Goal: Transaction & Acquisition: Purchase product/service

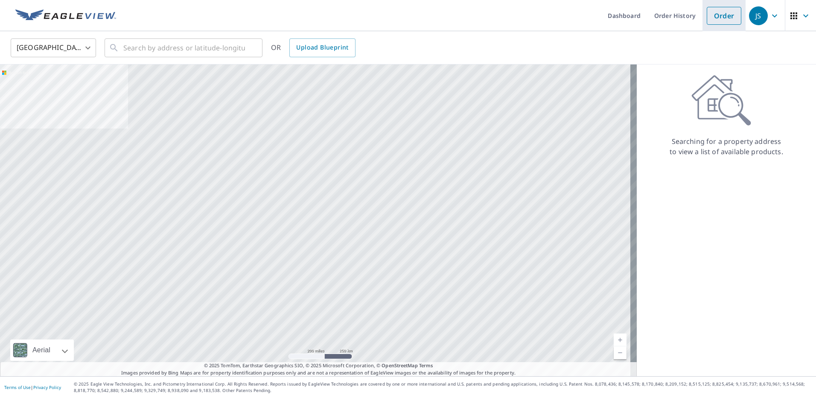
click at [730, 18] on link "Order" at bounding box center [723, 16] width 35 height 18
click at [754, 17] on div "JS" at bounding box center [758, 15] width 19 height 19
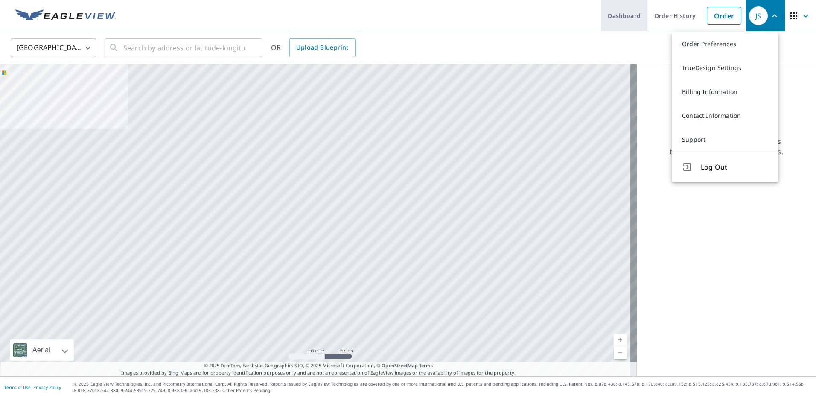
click at [623, 24] on link "Dashboard" at bounding box center [624, 15] width 46 height 31
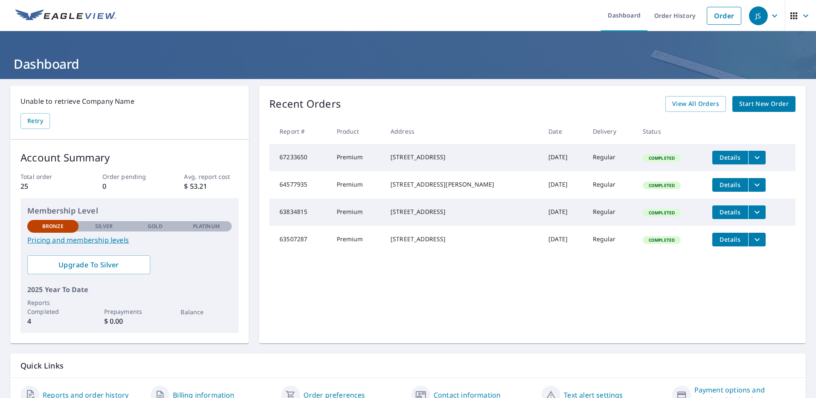
click at [746, 102] on span "Start New Order" at bounding box center [763, 104] width 49 height 11
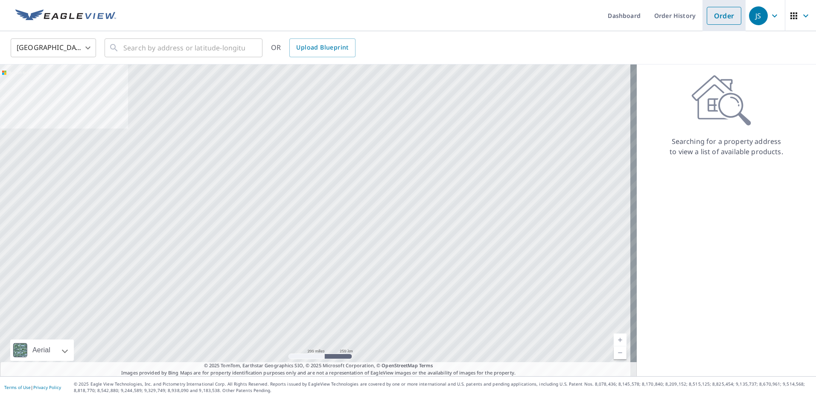
click at [715, 17] on link "Order" at bounding box center [723, 16] width 35 height 18
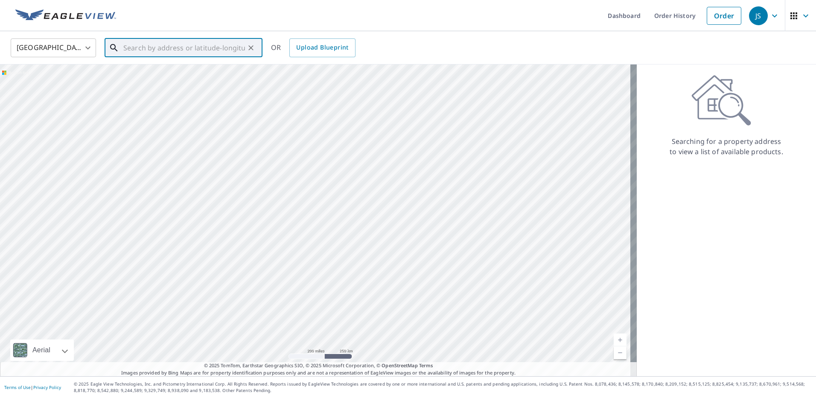
click at [152, 44] on input "text" at bounding box center [184, 48] width 122 height 24
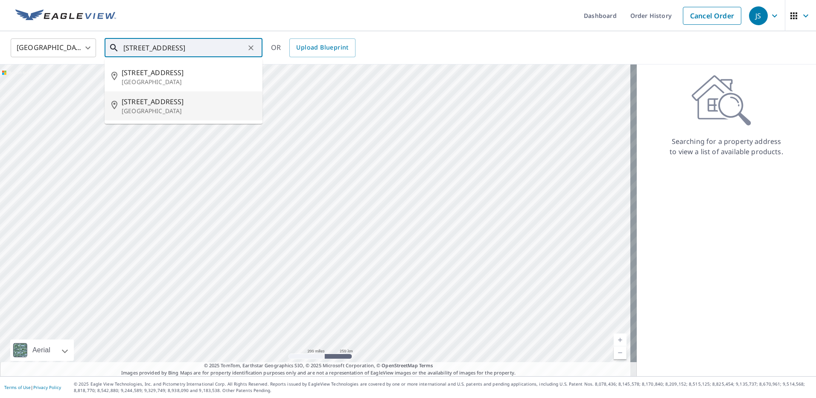
click at [166, 107] on p "[GEOGRAPHIC_DATA]" at bounding box center [189, 111] width 134 height 9
type input "[STREET_ADDRESS]"
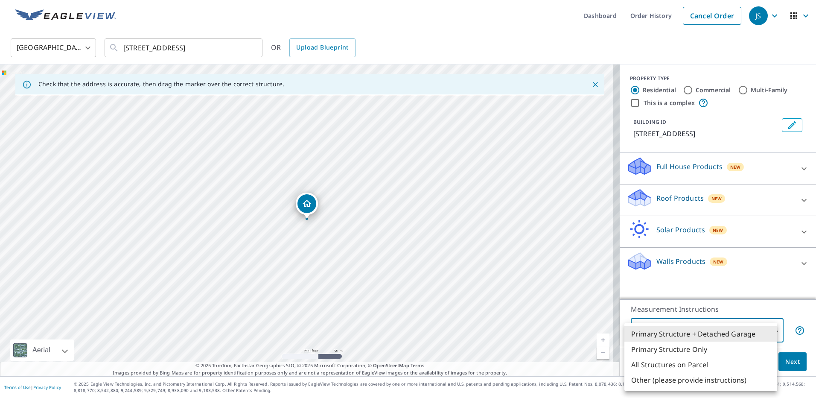
click at [769, 334] on body "JS JS Dashboard Order History Cancel Order JS [GEOGRAPHIC_DATA] [GEOGRAPHIC_DAT…" at bounding box center [408, 199] width 816 height 398
click at [785, 311] on div at bounding box center [408, 199] width 816 height 398
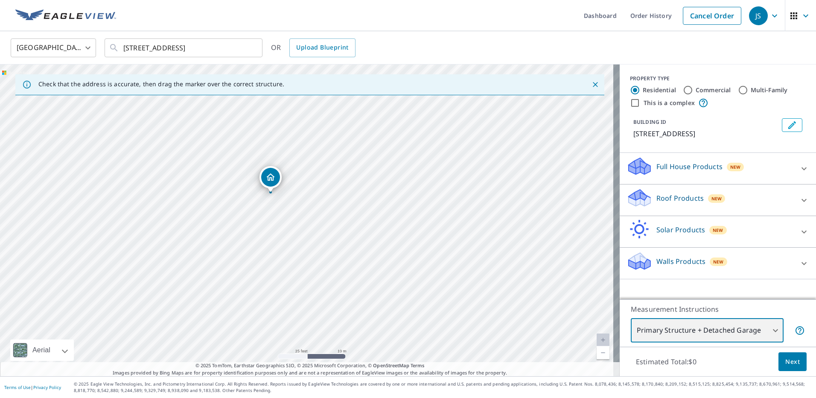
drag, startPoint x: 141, startPoint y: 176, endPoint x: 248, endPoint y: 136, distance: 114.3
click at [248, 136] on div "[STREET_ADDRESS]" at bounding box center [309, 219] width 619 height 311
drag, startPoint x: 255, startPoint y: 126, endPoint x: 282, endPoint y: 279, distance: 155.1
click at [285, 309] on div "[STREET_ADDRESS]" at bounding box center [309, 219] width 619 height 311
drag, startPoint x: 256, startPoint y: 303, endPoint x: 218, endPoint y: 384, distance: 89.5
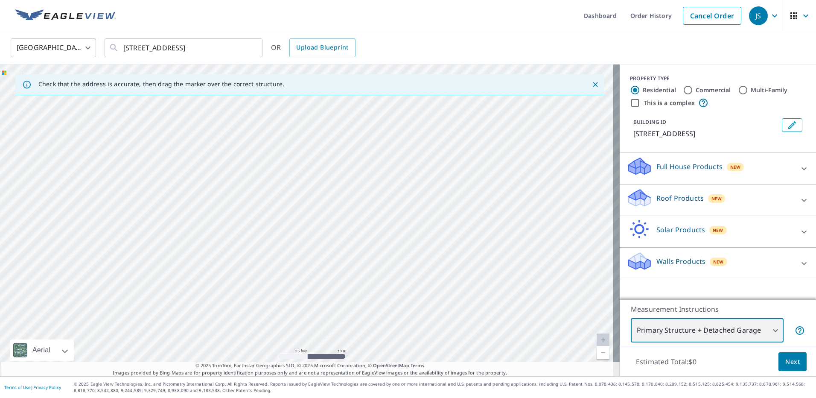
click at [220, 397] on div "Dashboard Order History Cancel Order JS [GEOGRAPHIC_DATA] [GEOGRAPHIC_DATA] ​ […" at bounding box center [408, 199] width 816 height 398
drag, startPoint x: 301, startPoint y: 163, endPoint x: 216, endPoint y: 326, distance: 183.2
click at [218, 329] on div "[STREET_ADDRESS]" at bounding box center [309, 219] width 619 height 311
drag, startPoint x: 247, startPoint y: 119, endPoint x: 264, endPoint y: 54, distance: 67.5
click at [264, 54] on div "[GEOGRAPHIC_DATA] [GEOGRAPHIC_DATA] ​ [STREET_ADDRESS] ​ OR Upload Blueprint Ch…" at bounding box center [408, 203] width 816 height 345
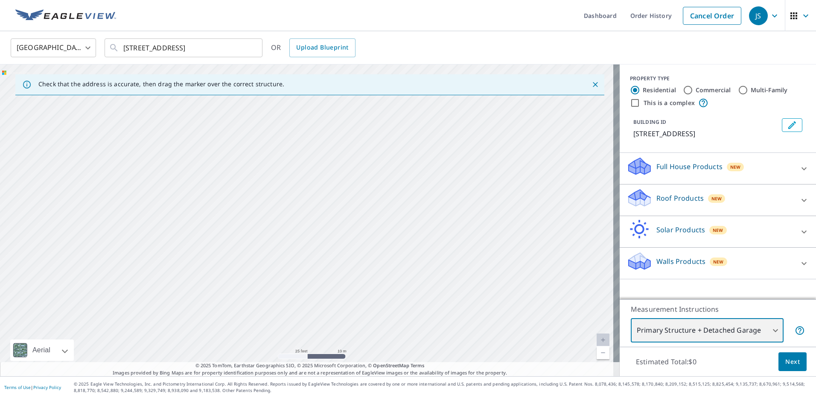
drag, startPoint x: 235, startPoint y: 135, endPoint x: 238, endPoint y: 93, distance: 42.4
click at [238, 96] on div "Check that the address is accurate, then drag the marker over the correct struc…" at bounding box center [309, 219] width 619 height 311
click at [207, 176] on div "[STREET_ADDRESS]" at bounding box center [309, 219] width 619 height 311
drag, startPoint x: 209, startPoint y: 299, endPoint x: 207, endPoint y: 95, distance: 203.9
click at [207, 95] on div "Check that the address is accurate, then drag the marker over the correct struc…" at bounding box center [309, 219] width 619 height 311
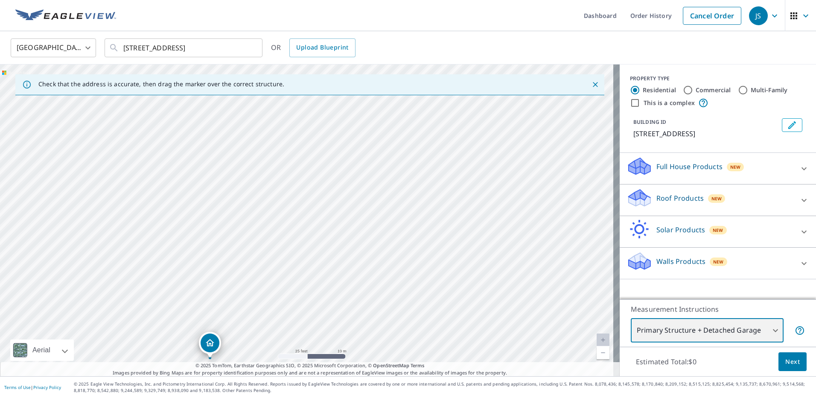
click at [194, 192] on div "[STREET_ADDRESS]" at bounding box center [309, 219] width 619 height 311
drag, startPoint x: 191, startPoint y: 278, endPoint x: 210, endPoint y: 142, distance: 137.0
click at [210, 142] on div "[STREET_ADDRESS]" at bounding box center [309, 219] width 619 height 311
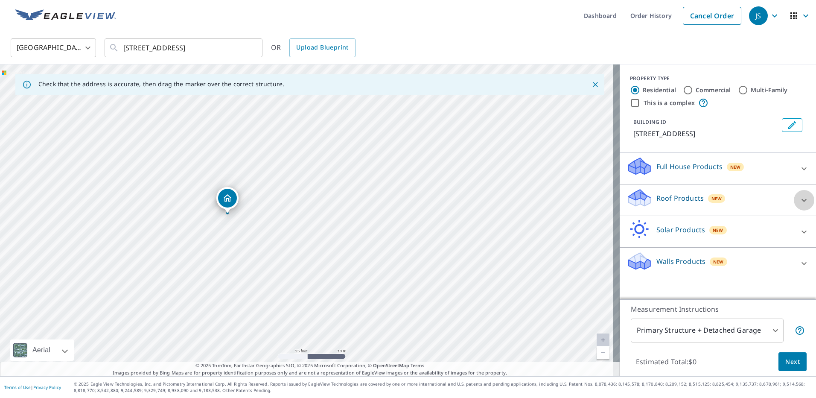
click at [799, 202] on icon at bounding box center [804, 200] width 10 height 10
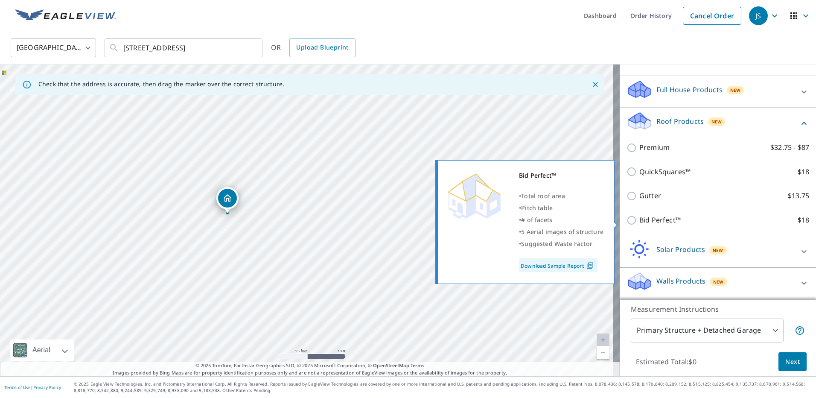
scroll to position [85, 0]
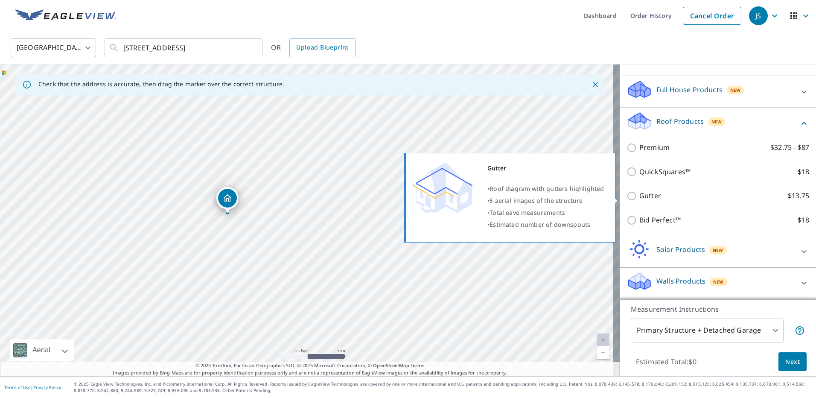
click at [628, 199] on input "Gutter $13.75" at bounding box center [632, 196] width 13 height 10
checkbox input "true"
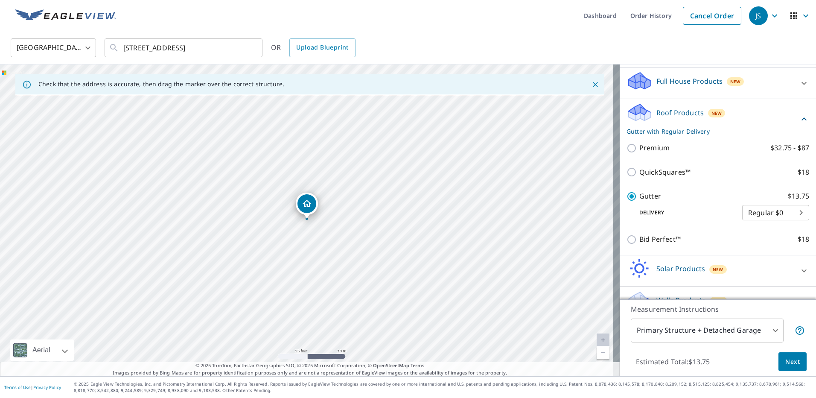
click at [785, 358] on span "Next" at bounding box center [792, 361] width 15 height 11
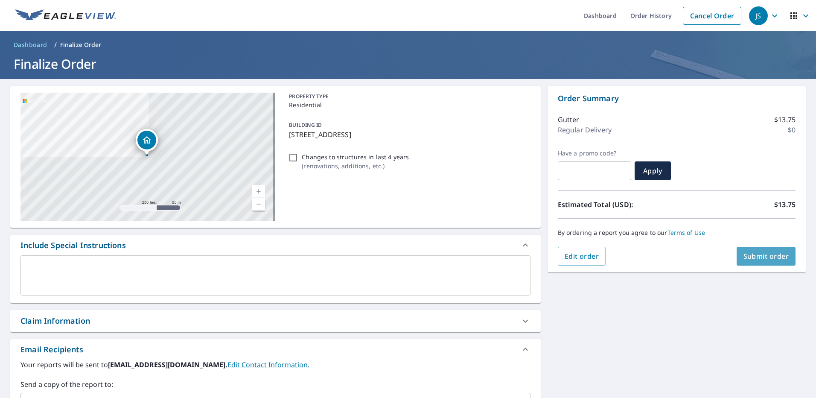
click at [769, 259] on span "Submit order" at bounding box center [766, 255] width 46 height 9
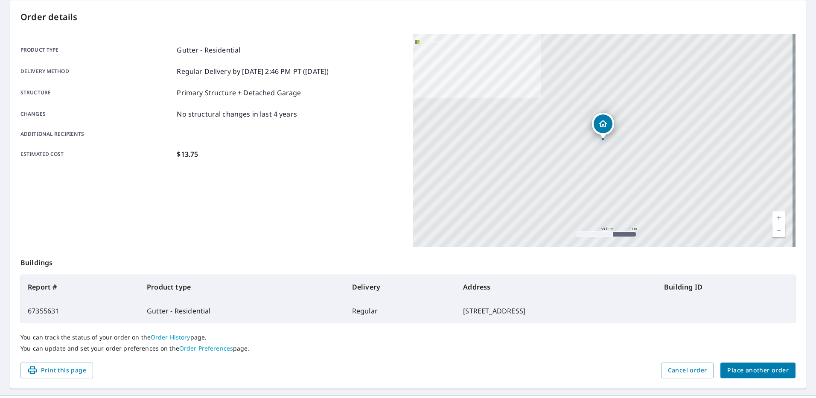
scroll to position [105, 0]
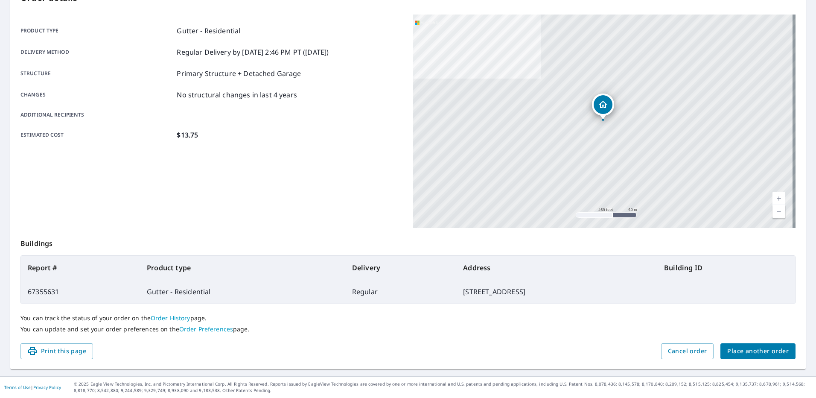
click at [741, 353] on span "Place another order" at bounding box center [757, 351] width 61 height 11
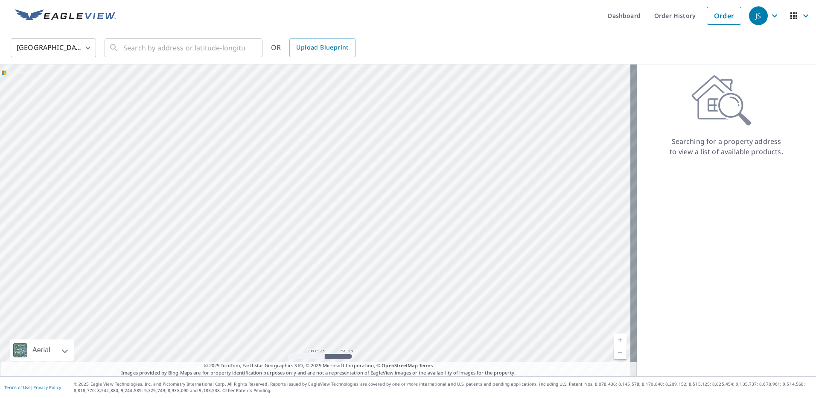
click at [769, 17] on icon "button" at bounding box center [774, 16] width 10 height 10
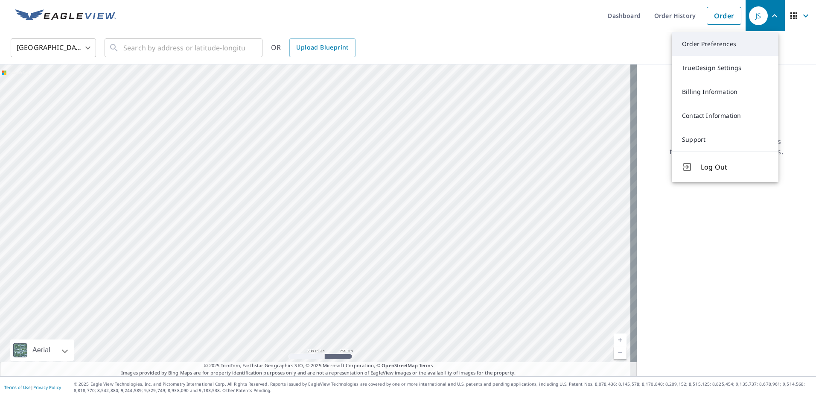
click at [737, 42] on link "Order Preferences" at bounding box center [724, 44] width 107 height 24
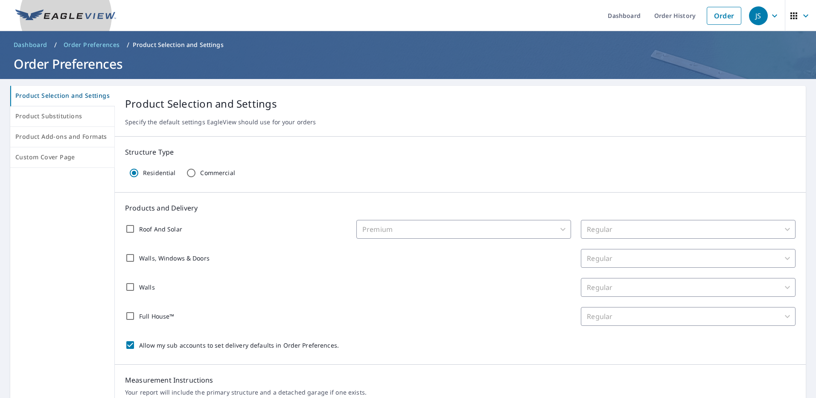
click at [51, 17] on img at bounding box center [65, 15] width 101 height 13
